Goal: Task Accomplishment & Management: Manage account settings

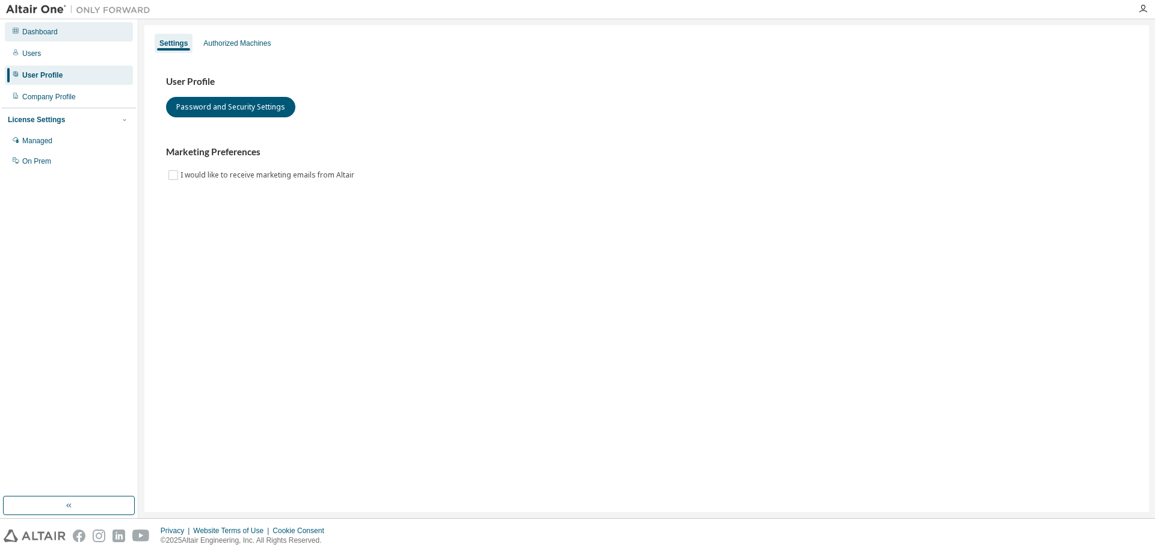
click at [43, 34] on div "Dashboard" at bounding box center [39, 32] width 35 height 10
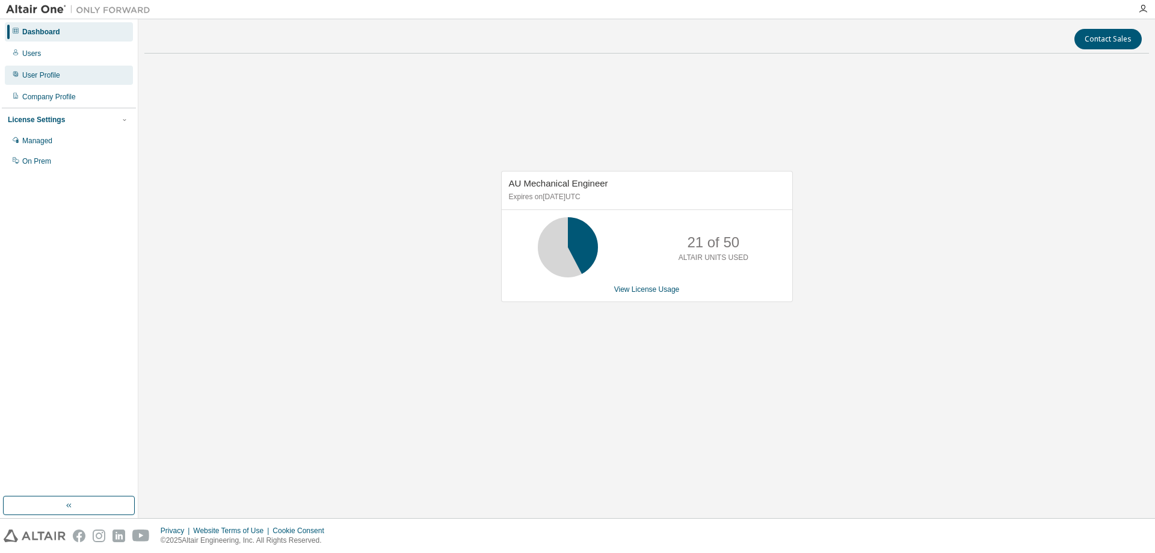
click at [38, 78] on div "User Profile" at bounding box center [41, 75] width 38 height 10
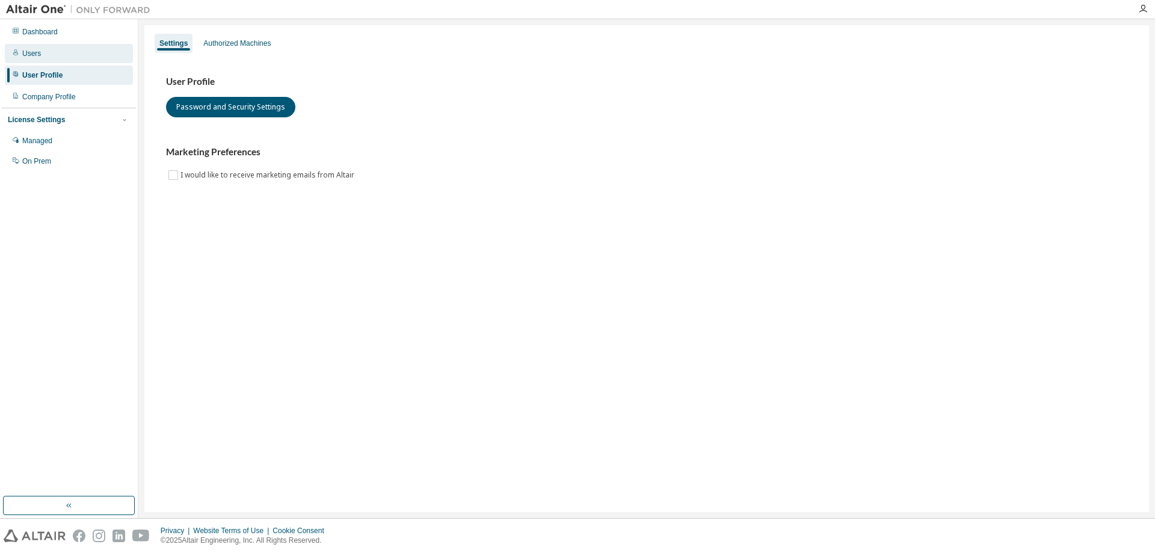
click at [43, 59] on div "Users" at bounding box center [69, 53] width 128 height 19
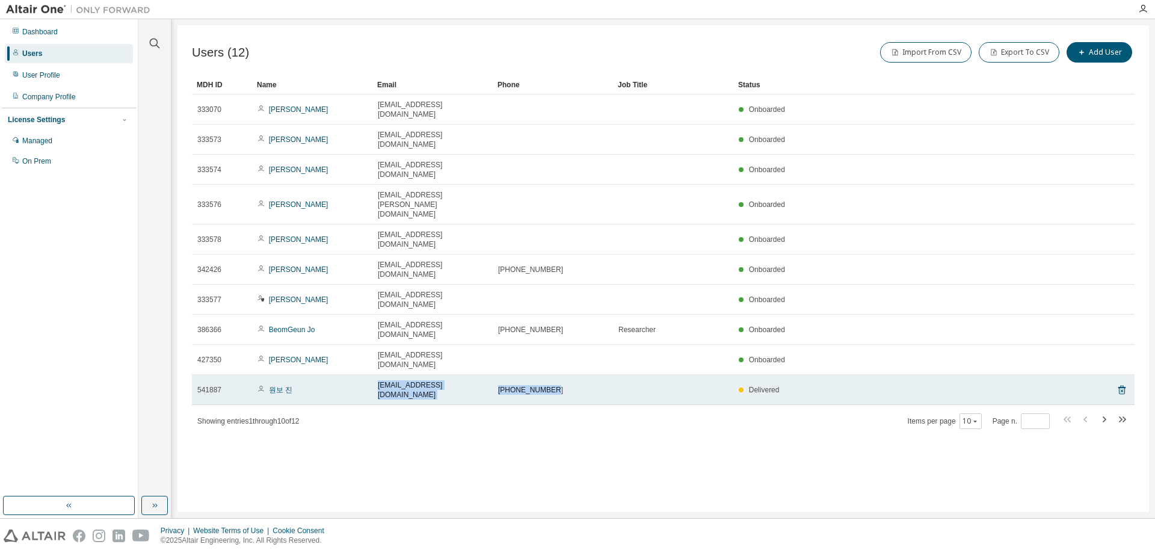
drag, startPoint x: 374, startPoint y: 289, endPoint x: 585, endPoint y: 294, distance: 211.2
click at [571, 375] on tr "541887 원보 진 [EMAIL_ADDRESS][DOMAIN_NAME] [PHONE_NUMBER] Delivered" at bounding box center [663, 390] width 943 height 30
click at [724, 375] on td at bounding box center [673, 390] width 120 height 30
drag, startPoint x: 331, startPoint y: 288, endPoint x: 468, endPoint y: 288, distance: 137.1
click at [468, 375] on tr "541887 원보 진 [EMAIL_ADDRESS][DOMAIN_NAME] [PHONE_NUMBER] Delivered" at bounding box center [663, 390] width 943 height 30
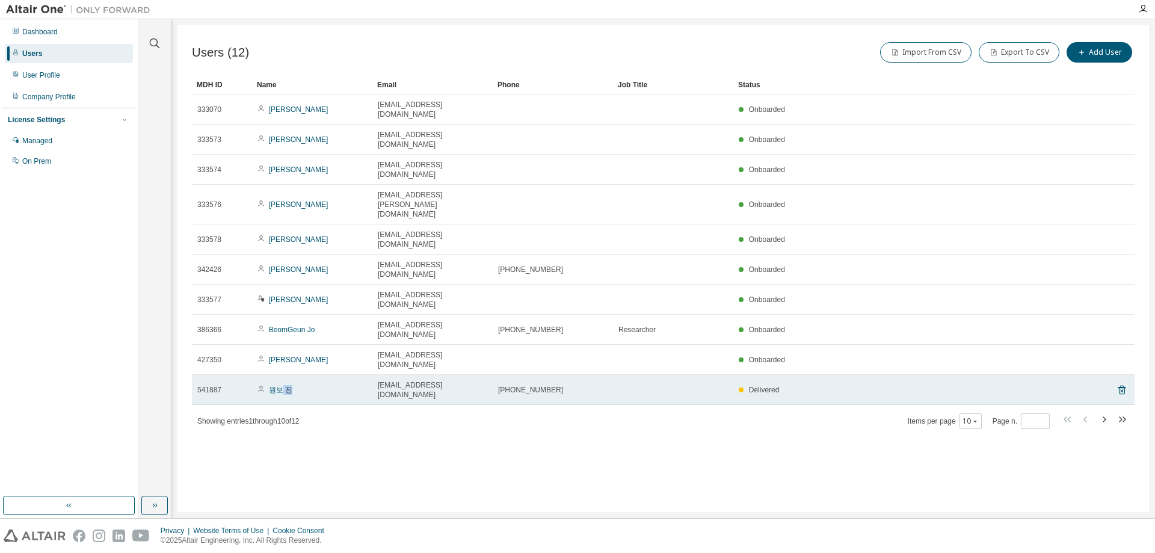
drag, startPoint x: 279, startPoint y: 291, endPoint x: 337, endPoint y: 295, distance: 58.5
click at [328, 375] on td "원보 진" at bounding box center [312, 390] width 120 height 30
click at [762, 386] on span "Delivered" at bounding box center [764, 390] width 31 height 8
drag, startPoint x: 749, startPoint y: 290, endPoint x: 786, endPoint y: 292, distance: 36.8
click at [786, 385] on div "Delivered" at bounding box center [905, 390] width 333 height 10
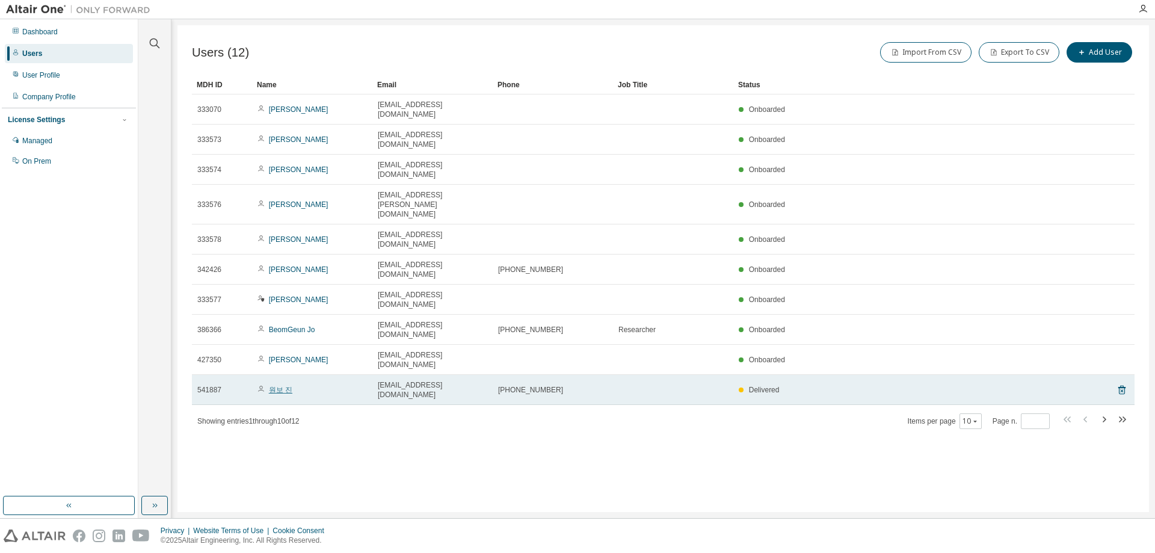
click at [275, 386] on link "원보 진" at bounding box center [280, 390] width 23 height 8
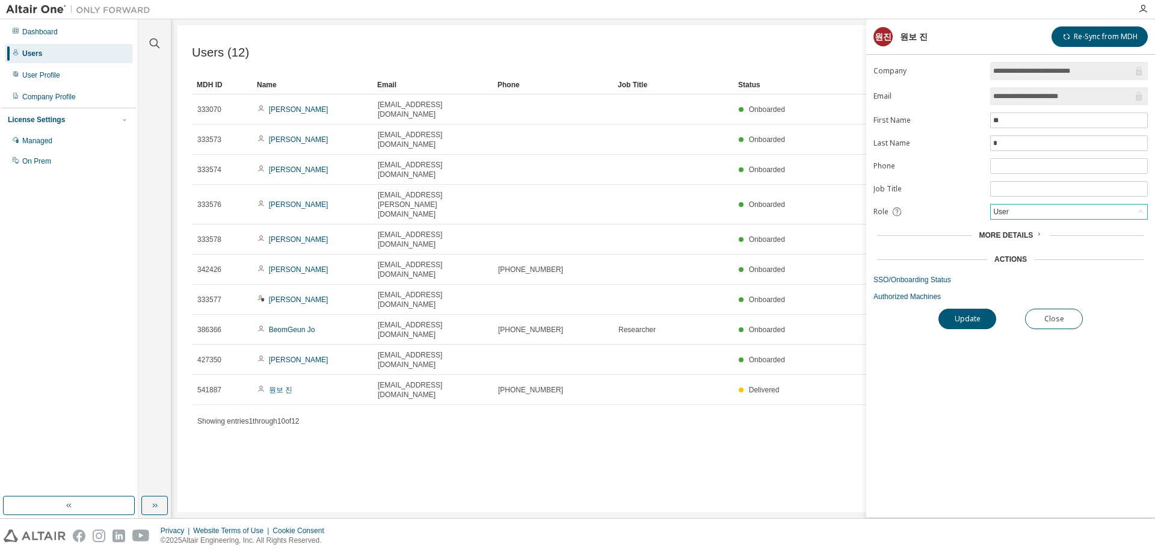
click at [1048, 214] on div "User" at bounding box center [1069, 212] width 156 height 14
click at [792, 346] on div "Users (12) Import From CSV Export To CSV Add User Clear Load Save Save As Field…" at bounding box center [662, 268] width 971 height 487
click at [1024, 210] on div "User" at bounding box center [1069, 212] width 156 height 14
click at [1023, 210] on div "User" at bounding box center [1069, 212] width 156 height 14
click at [777, 357] on div "Users (12) Import From CSV Export To CSV Add User Clear Load Save Save As Field…" at bounding box center [662, 268] width 971 height 487
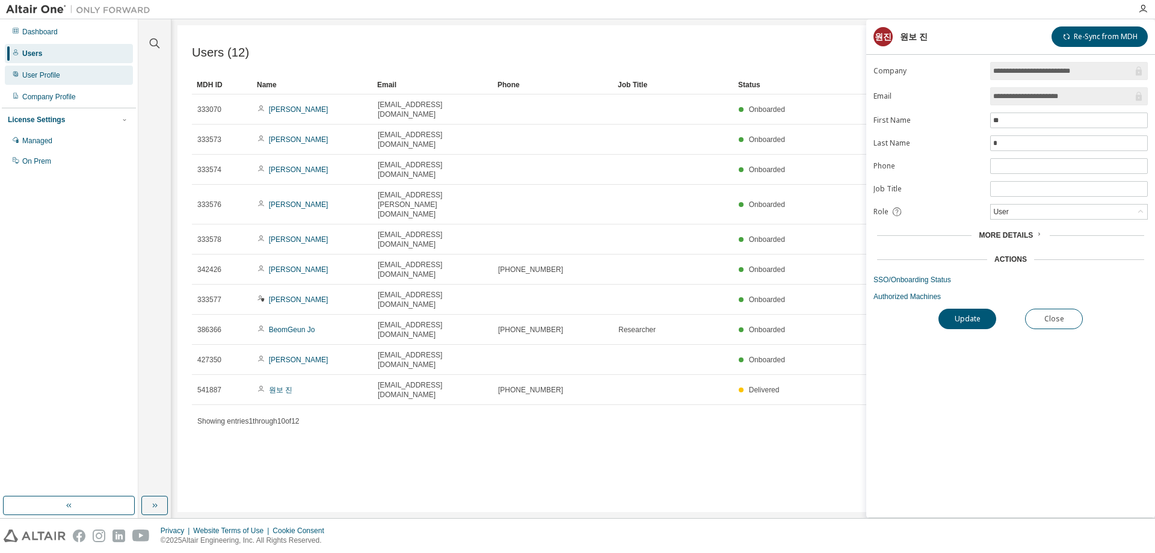
click at [44, 83] on div "User Profile" at bounding box center [69, 75] width 128 height 19
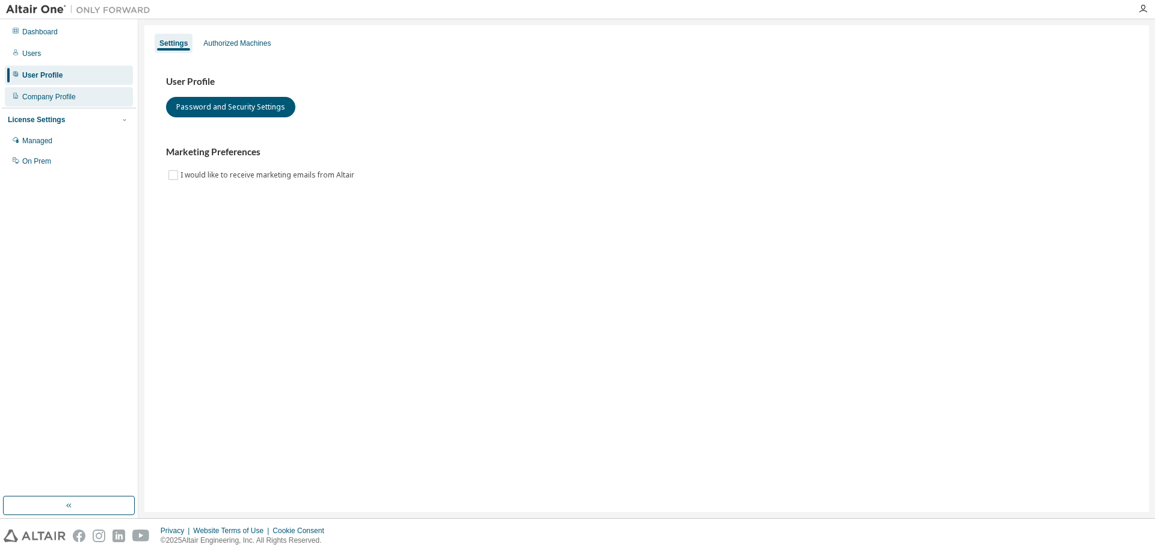
click at [41, 100] on div "Company Profile" at bounding box center [49, 97] width 54 height 10
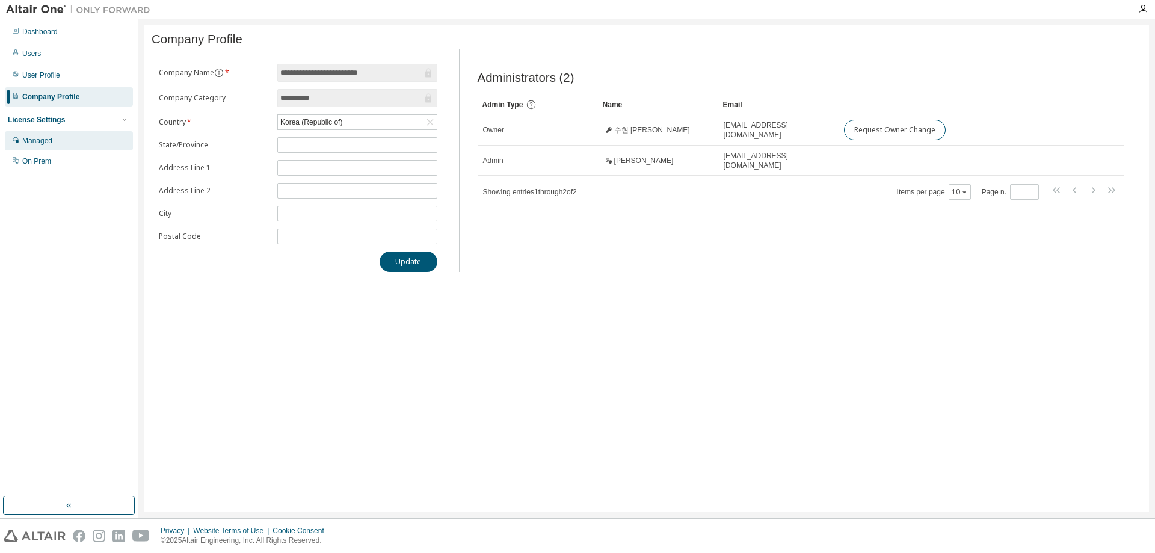
click at [45, 141] on div "Managed" at bounding box center [37, 141] width 30 height 10
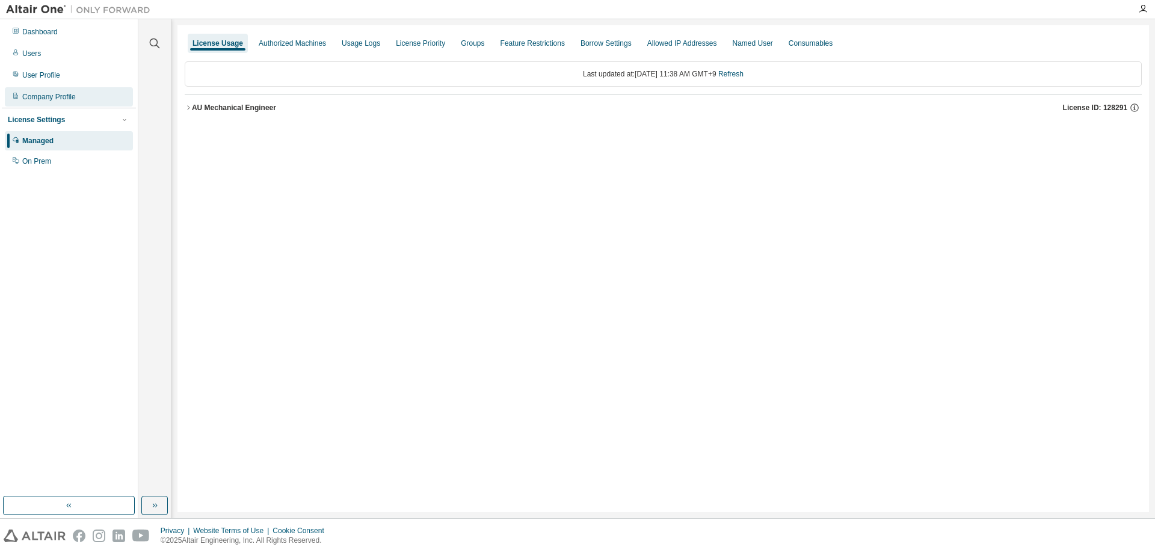
click at [42, 102] on div "Company Profile" at bounding box center [69, 96] width 128 height 19
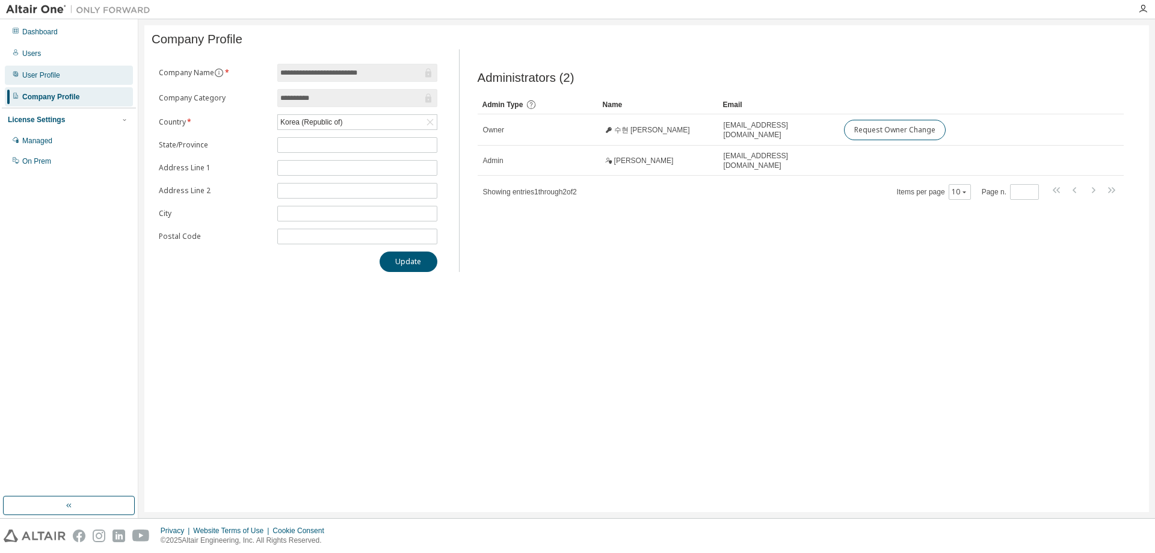
click at [46, 76] on div "User Profile" at bounding box center [41, 75] width 38 height 10
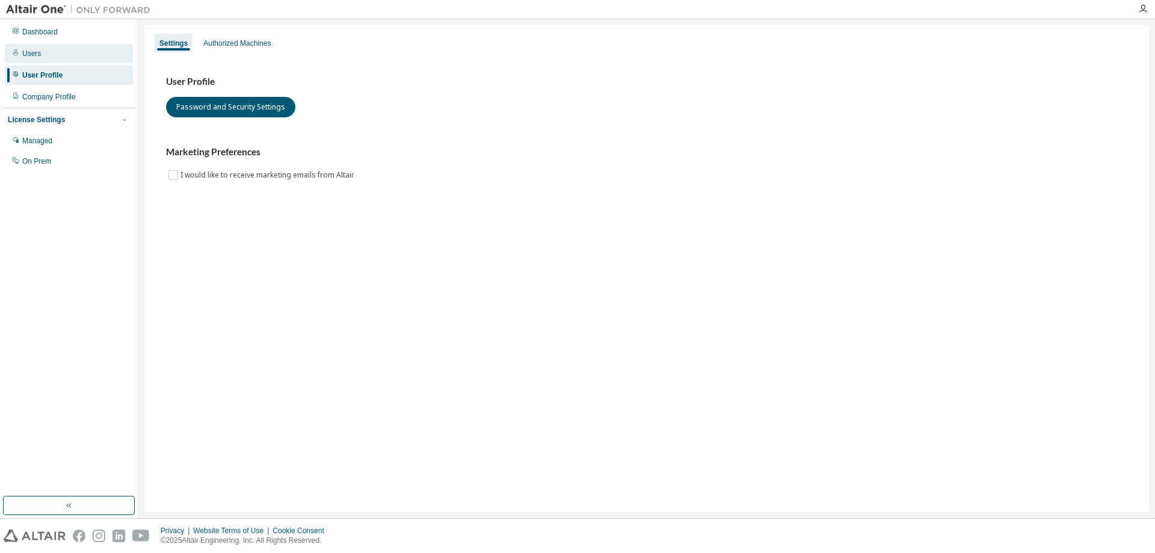
click at [39, 47] on div "Users" at bounding box center [69, 53] width 128 height 19
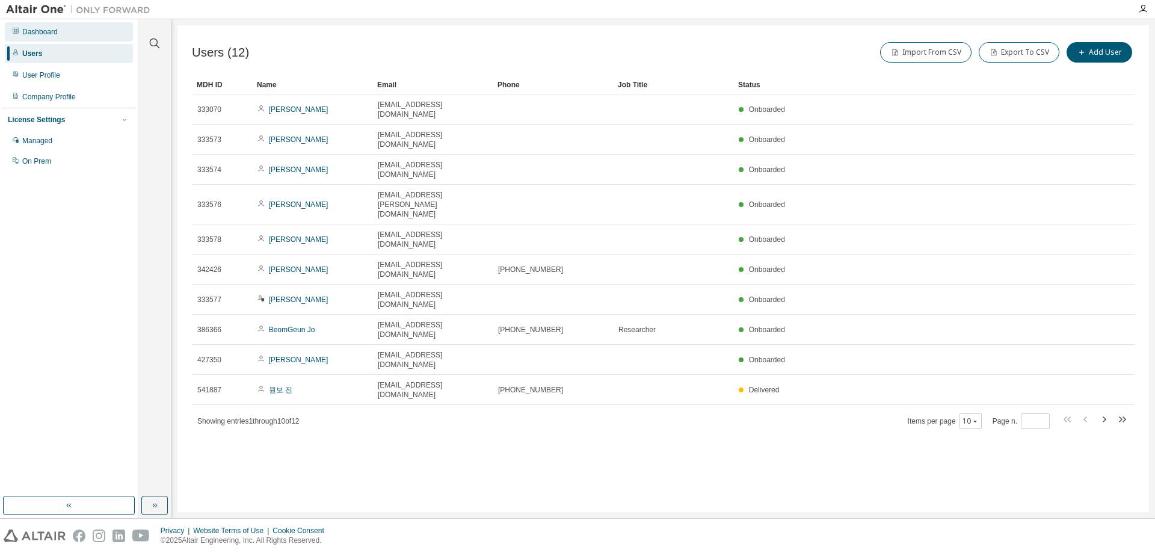
click at [42, 31] on div "Dashboard" at bounding box center [39, 32] width 35 height 10
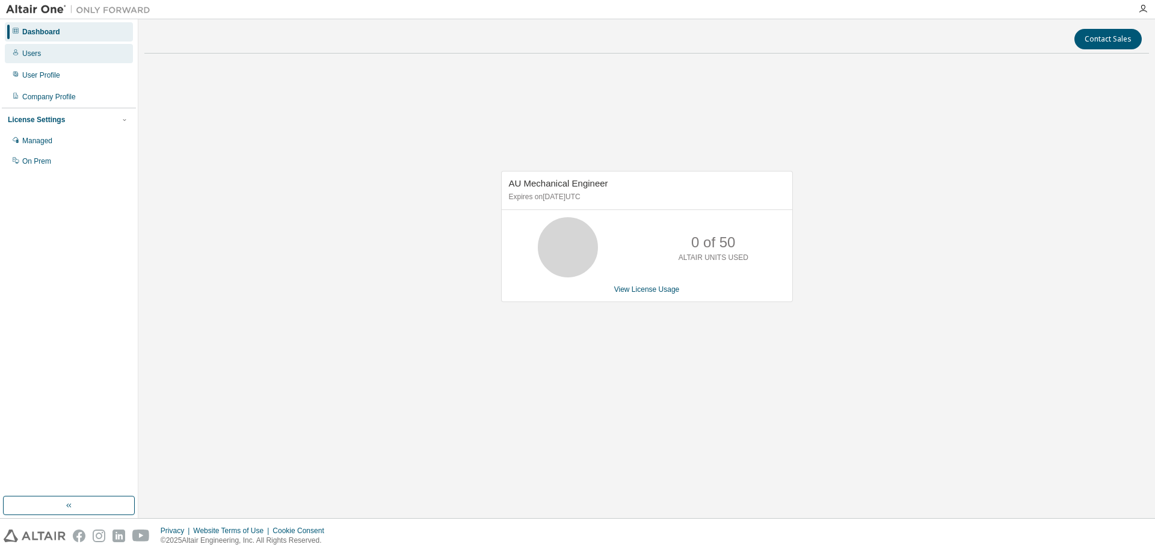
click at [35, 54] on div "Users" at bounding box center [31, 54] width 19 height 10
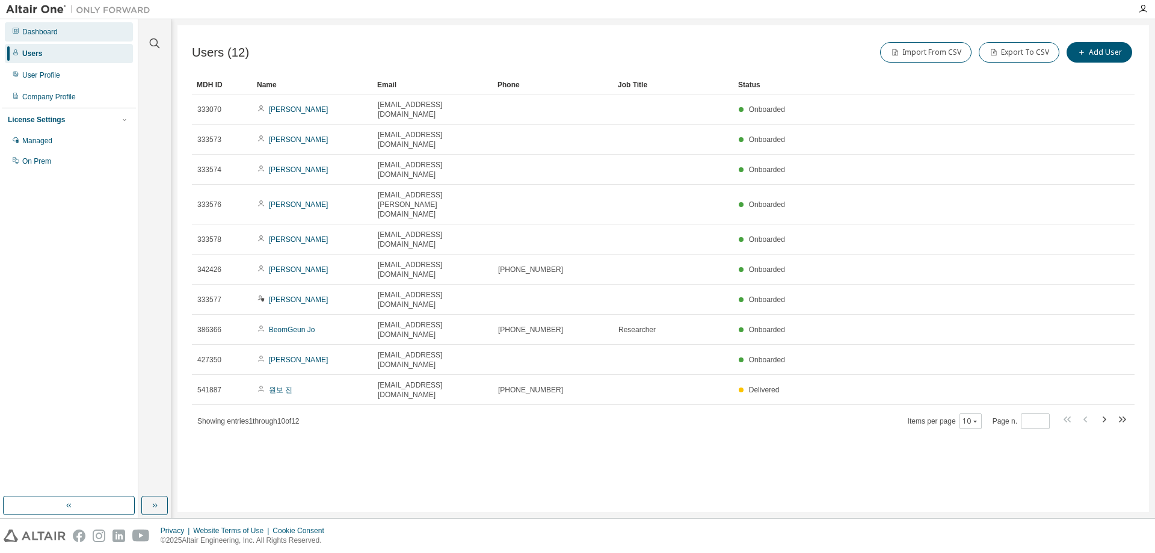
click at [33, 40] on div "Dashboard" at bounding box center [69, 31] width 128 height 19
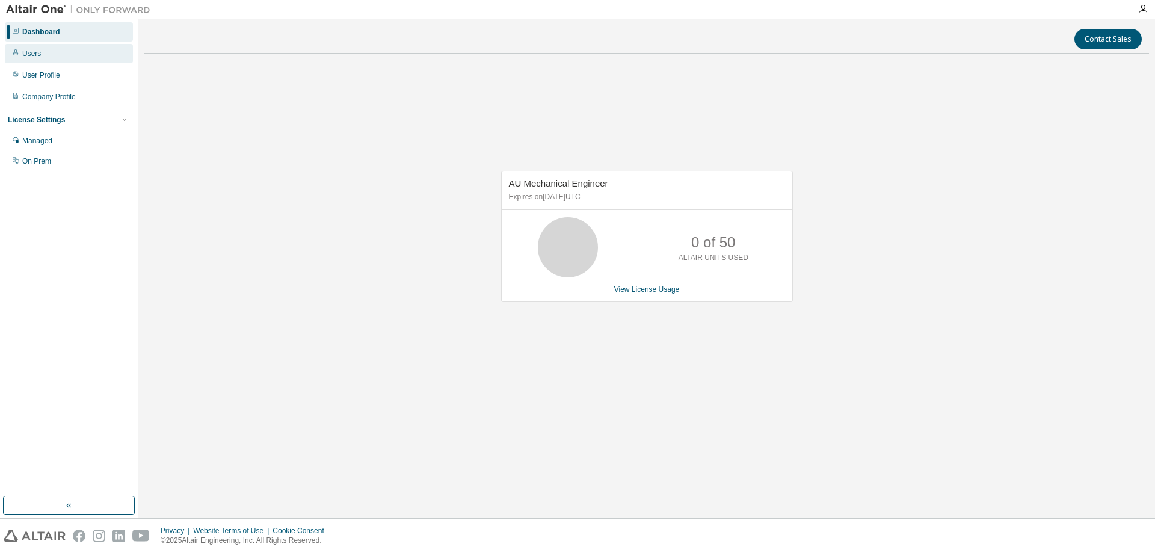
click at [38, 57] on div "Users" at bounding box center [31, 54] width 19 height 10
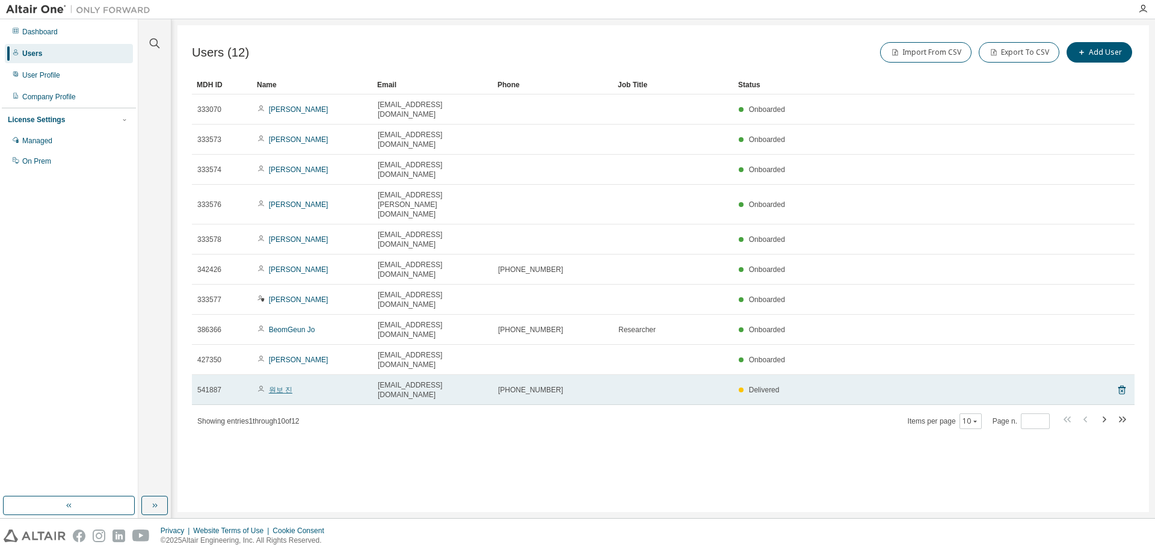
click at [283, 386] on link "원보 진" at bounding box center [280, 390] width 23 height 8
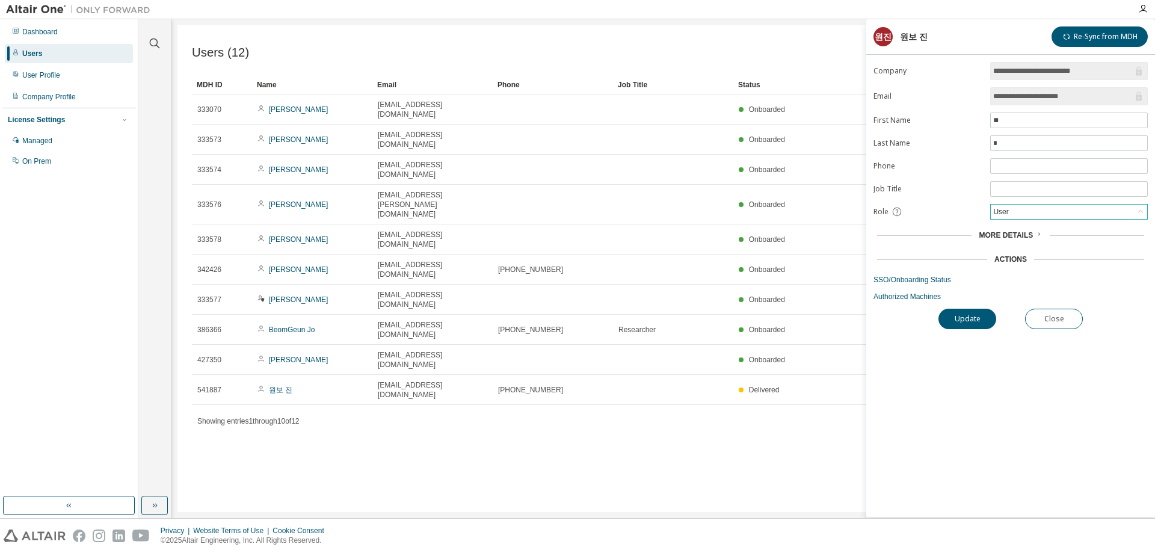
click at [1018, 214] on div "User" at bounding box center [1069, 212] width 156 height 14
click at [1029, 213] on div "User" at bounding box center [1069, 212] width 156 height 14
click at [1015, 236] on span "More Details" at bounding box center [1006, 235] width 54 height 8
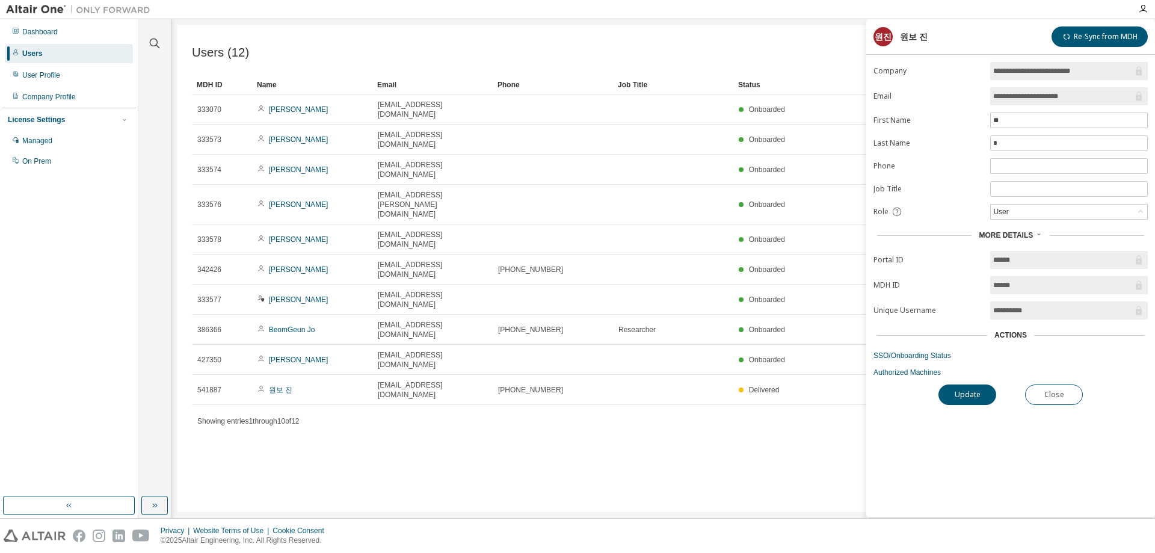
click at [1004, 334] on div "Actions" at bounding box center [1010, 335] width 32 height 10
click at [938, 360] on link "SSO/Onboarding Status" at bounding box center [1010, 356] width 274 height 10
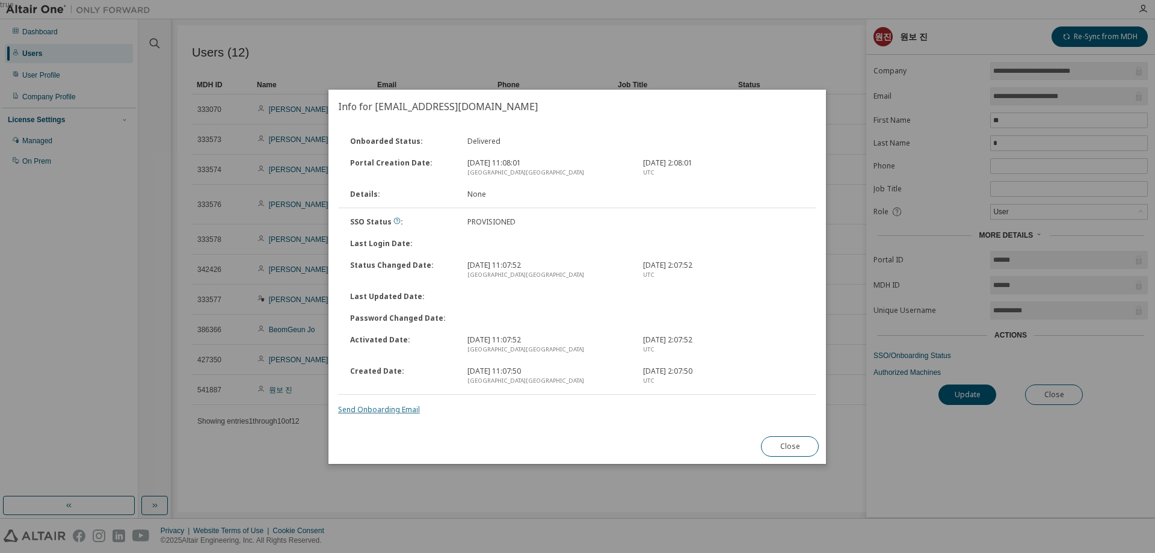
click at [393, 410] on link "Send Onboarding Email" at bounding box center [379, 409] width 82 height 10
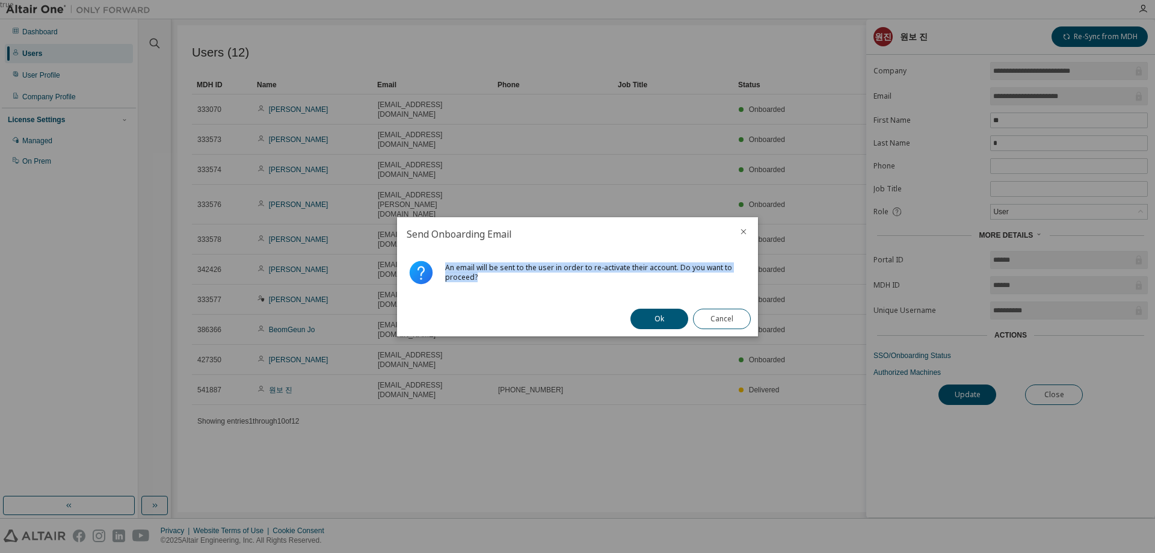
drag, startPoint x: 442, startPoint y: 266, endPoint x: 489, endPoint y: 281, distance: 49.5
click at [489, 281] on div "An email will be sent to the user in order to re-activate their account. Do you…" at bounding box center [577, 276] width 361 height 51
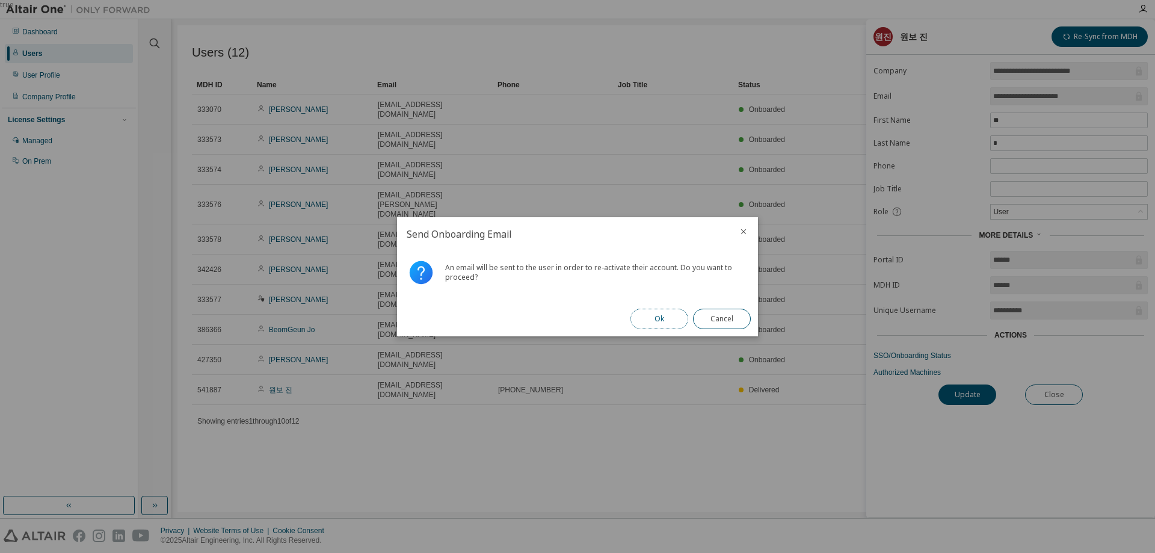
click at [661, 319] on button "Ok" at bounding box center [659, 319] width 58 height 20
click at [726, 304] on div "Close" at bounding box center [722, 318] width 72 height 35
click at [722, 316] on button "Close" at bounding box center [722, 319] width 58 height 20
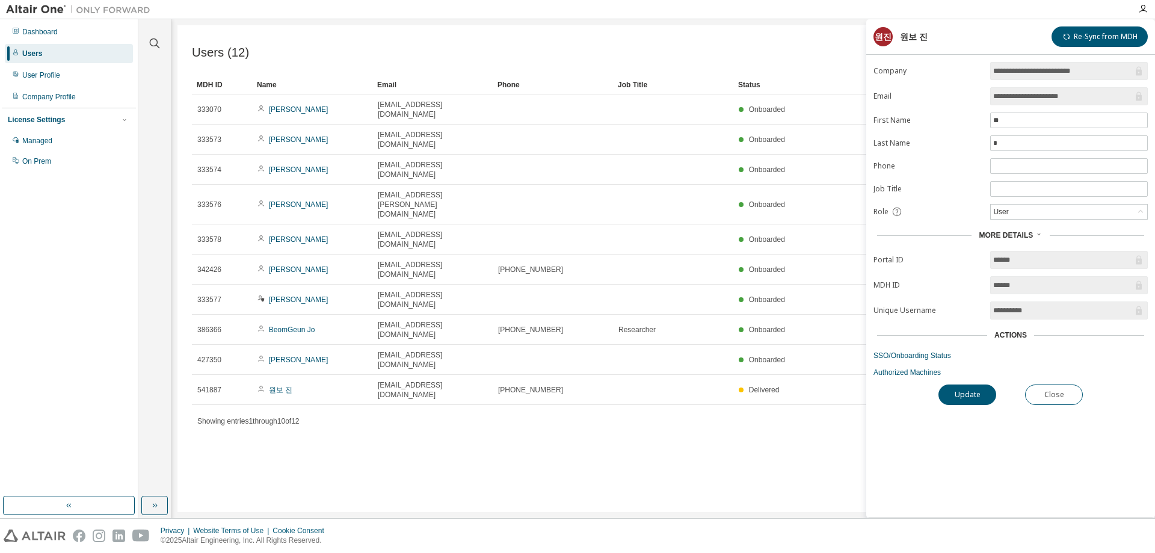
click at [743, 413] on div "Users (12) Import From CSV Export To CSV Add User Clear Load Save Save As Field…" at bounding box center [662, 268] width 971 height 487
click at [900, 354] on link "SSO/Onboarding Status" at bounding box center [1010, 356] width 274 height 10
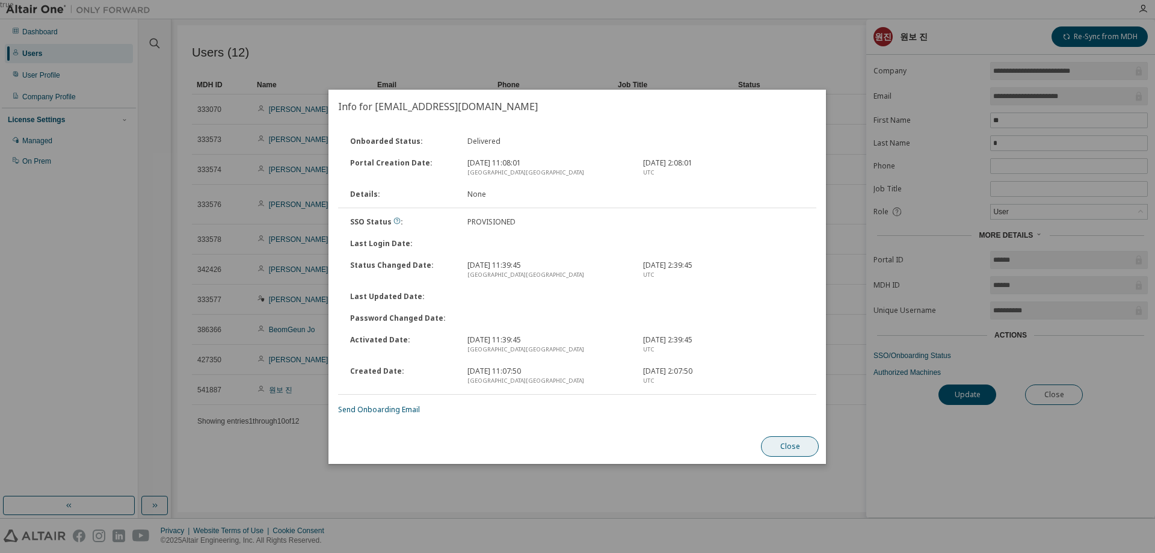
click at [782, 449] on button "Close" at bounding box center [790, 446] width 58 height 20
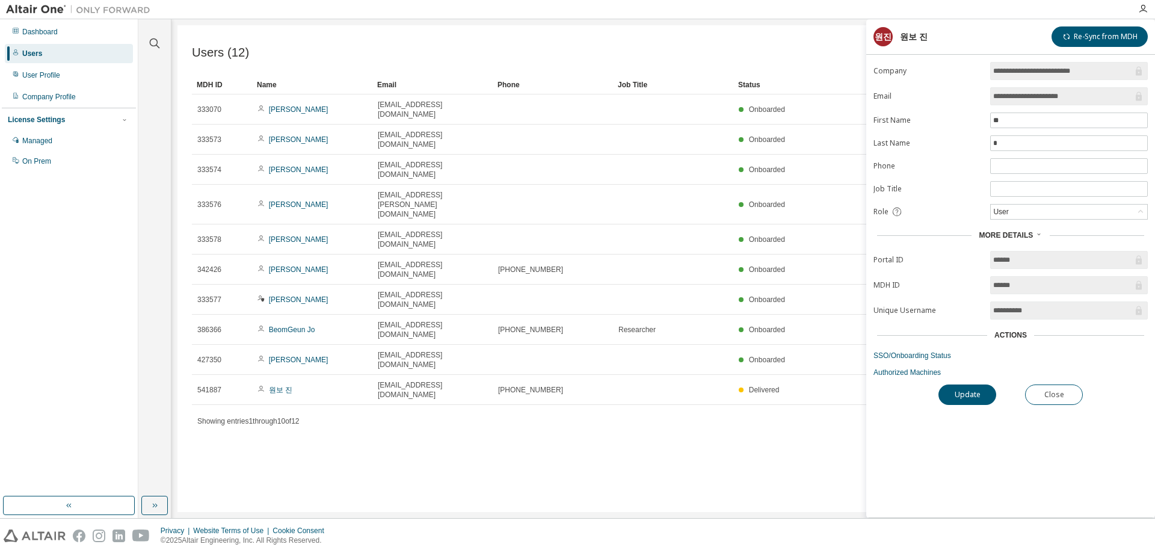
click at [730, 371] on div "Users (12) Import From CSV Export To CSV Add User Clear Load Save Save As Field…" at bounding box center [662, 268] width 971 height 487
click at [898, 375] on link "Authorized Machines" at bounding box center [1010, 373] width 274 height 10
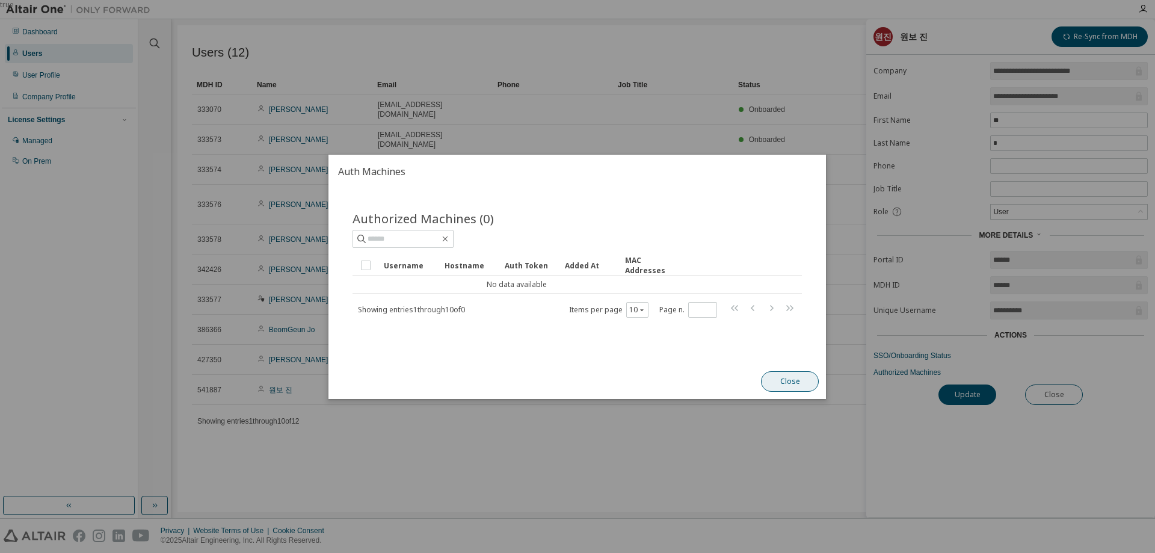
click at [795, 379] on button "Close" at bounding box center [790, 381] width 58 height 20
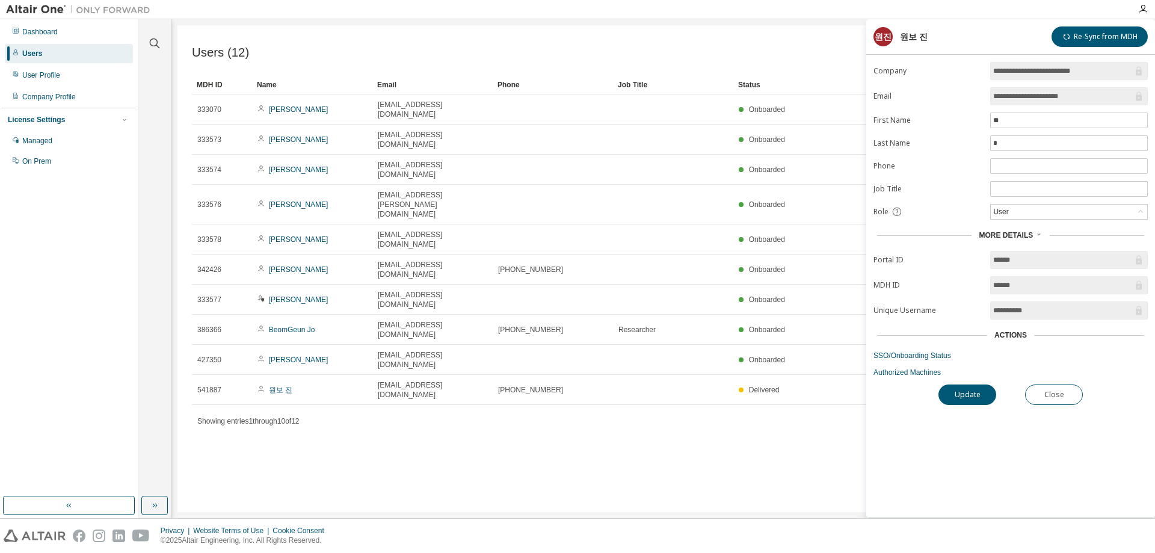
drag, startPoint x: 672, startPoint y: 396, endPoint x: 775, endPoint y: 328, distance: 123.3
click at [674, 397] on div "Users (12) Import From CSV Export To CSV Add User Clear Load Save Save As Field…" at bounding box center [662, 268] width 971 height 487
click at [684, 333] on div "Users (12) Import From CSV Export To CSV Add User Clear Load Save Save As Field…" at bounding box center [662, 268] width 971 height 487
click at [1069, 390] on button "Close" at bounding box center [1054, 394] width 58 height 20
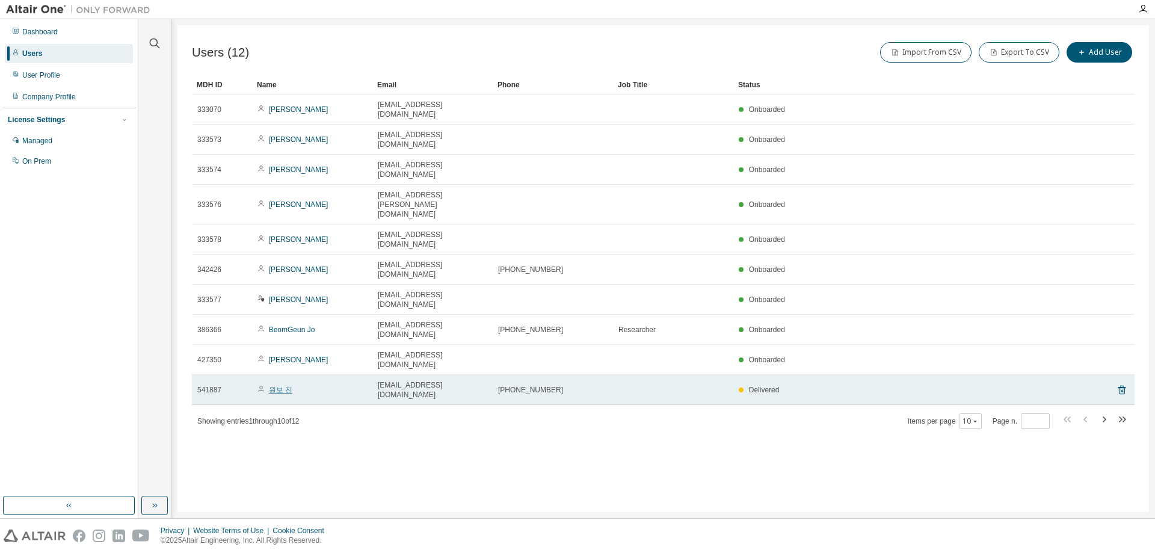
click at [286, 386] on link "원보 진" at bounding box center [280, 390] width 23 height 8
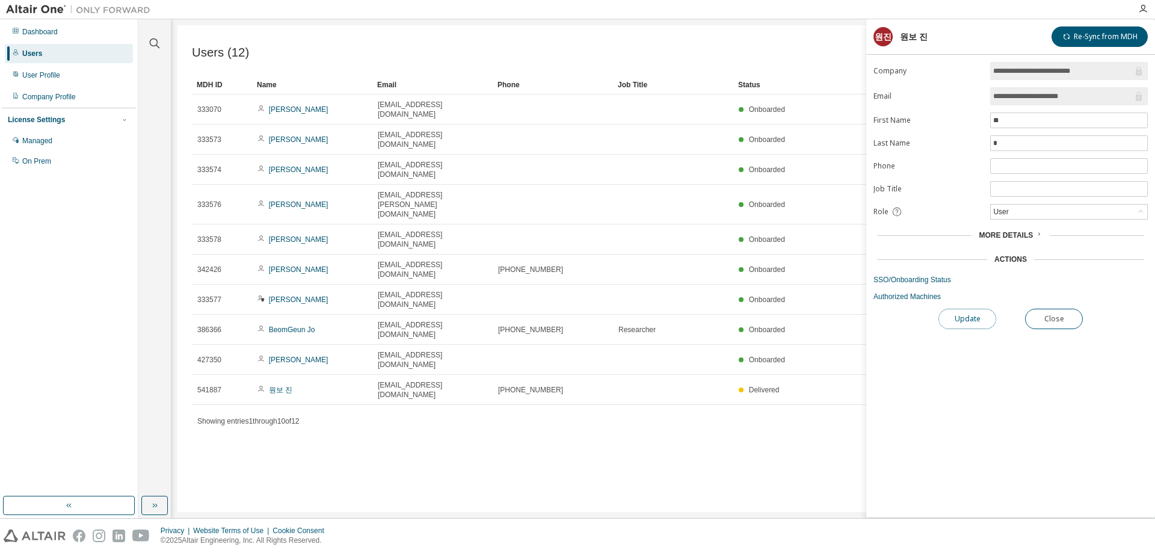
click at [967, 324] on button "Update" at bounding box center [967, 319] width 58 height 20
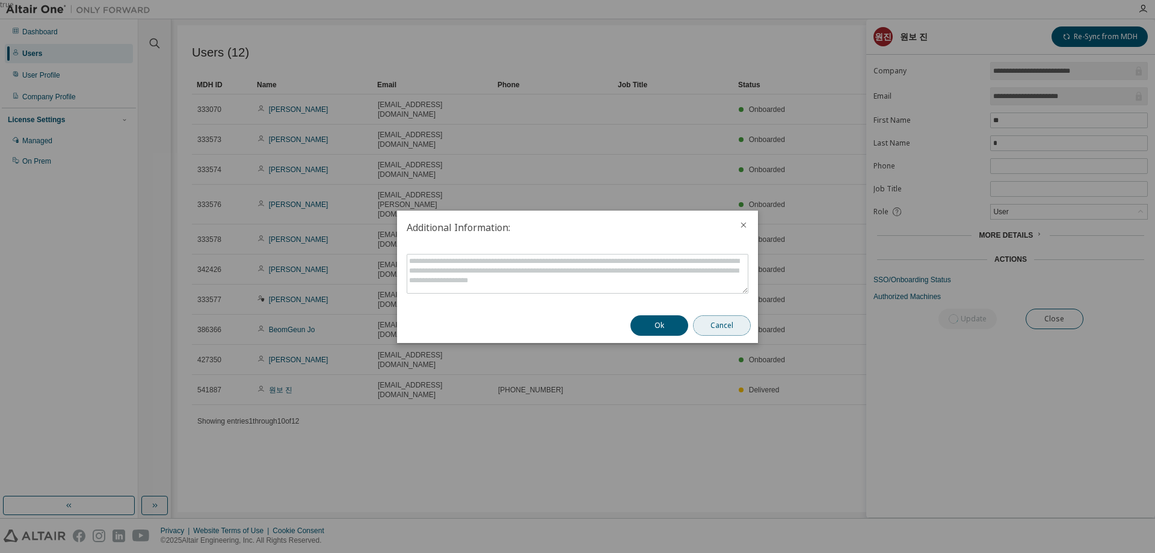
click at [725, 327] on button "Cancel" at bounding box center [722, 325] width 58 height 20
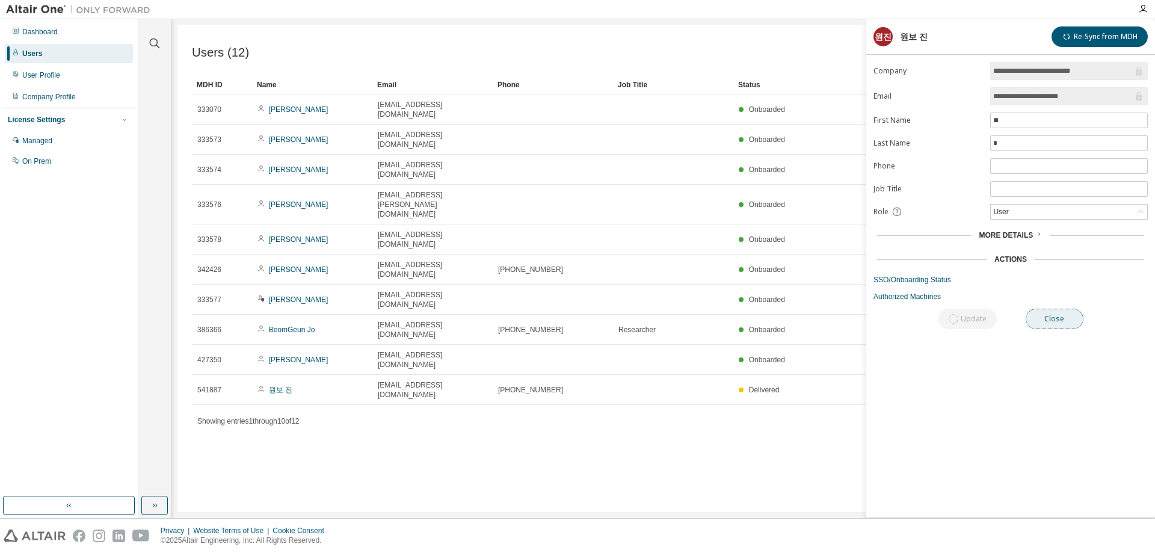
click at [1057, 318] on button "Close" at bounding box center [1055, 319] width 58 height 20
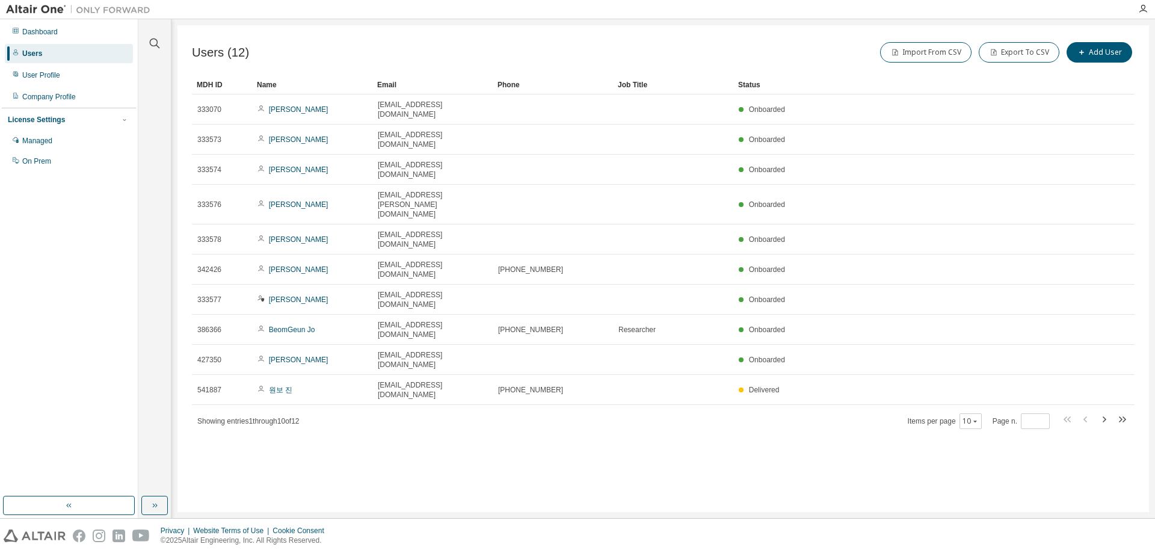
click at [643, 336] on div "Users (12) Import From CSV Export To CSV Add User Clear Load Save Save As Field…" at bounding box center [662, 268] width 971 height 487
